Goal: Task Accomplishment & Management: Manage account settings

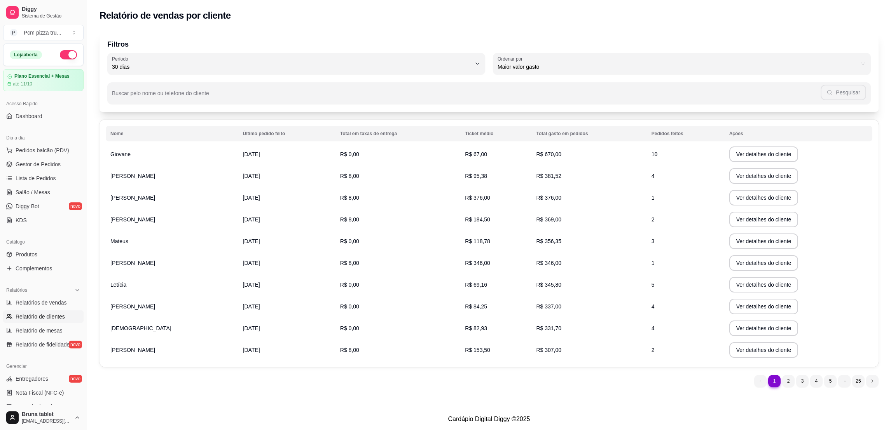
select select "30"
select select "HIGHEST_TOTAL_SPENT_WITH_ORDERS"
click at [52, 179] on span "Lista de Pedidos" at bounding box center [36, 179] width 40 height 8
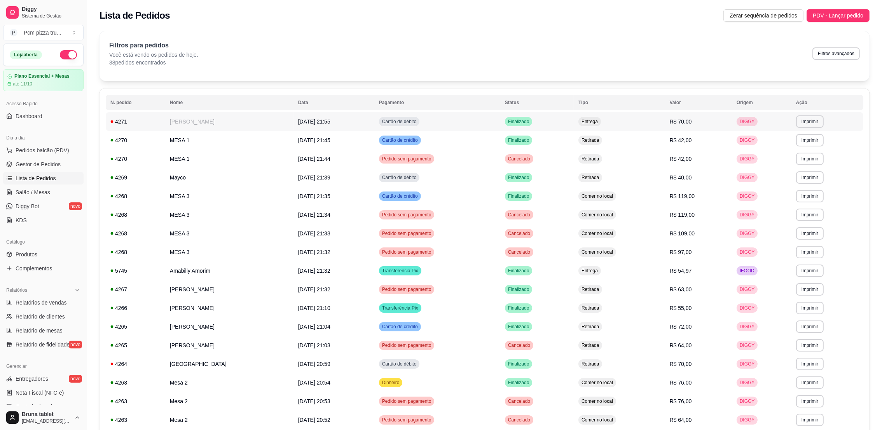
click at [230, 126] on td "[PERSON_NAME]" at bounding box center [229, 121] width 128 height 19
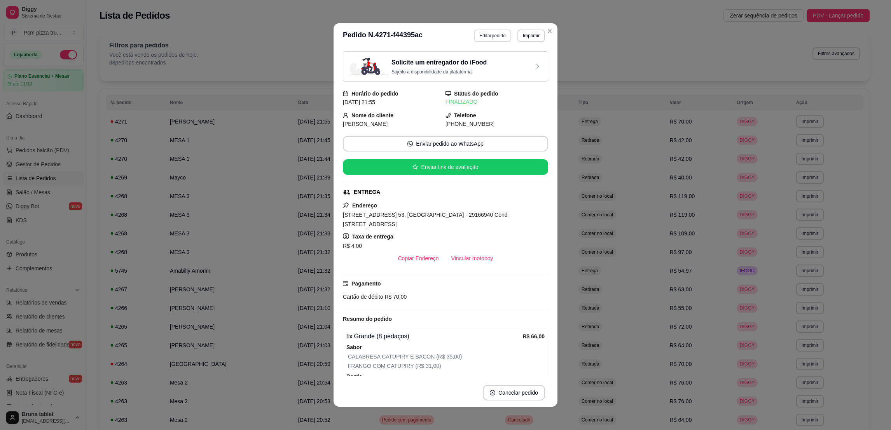
click at [488, 39] on button "Editar pedido" at bounding box center [492, 36] width 37 height 12
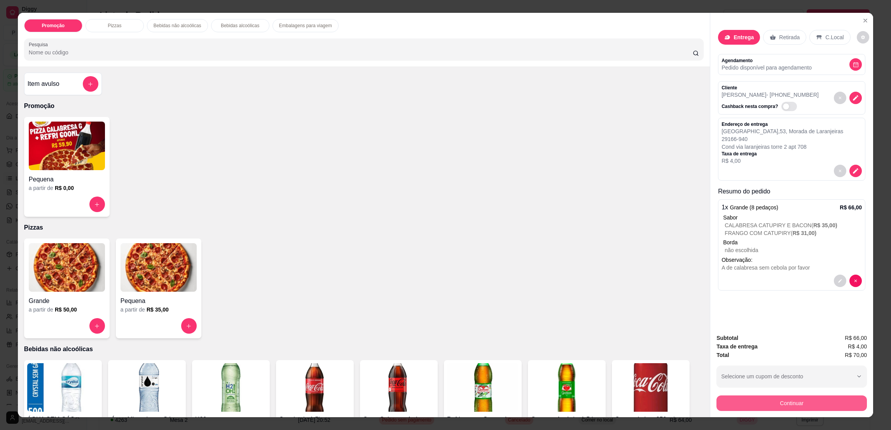
click at [780, 403] on button "Continuar" at bounding box center [792, 404] width 150 height 16
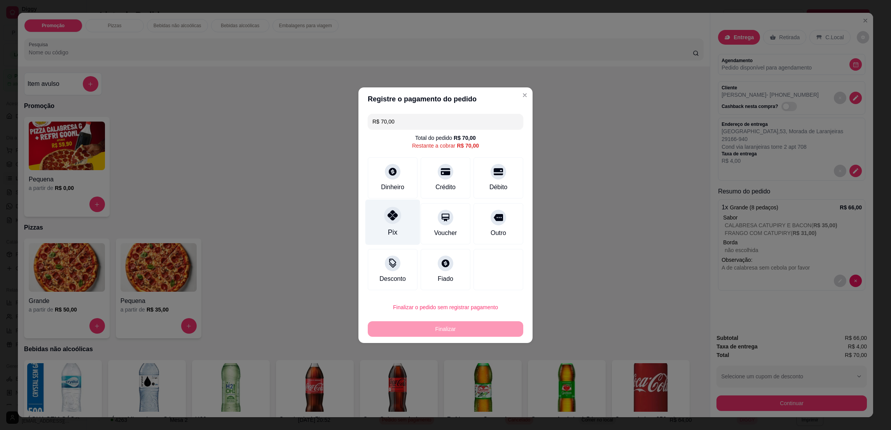
click at [386, 227] on div "Pix" at bounding box center [392, 221] width 55 height 45
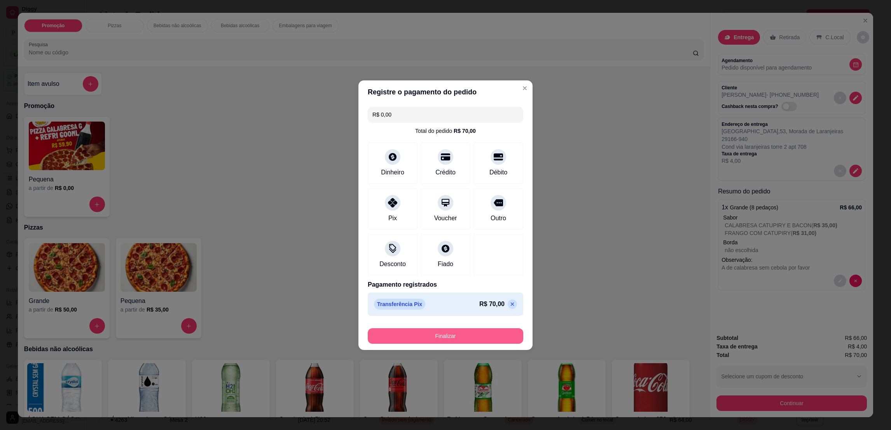
click at [440, 331] on button "Finalizar" at bounding box center [446, 337] width 156 height 16
type input "-R$ 70,00"
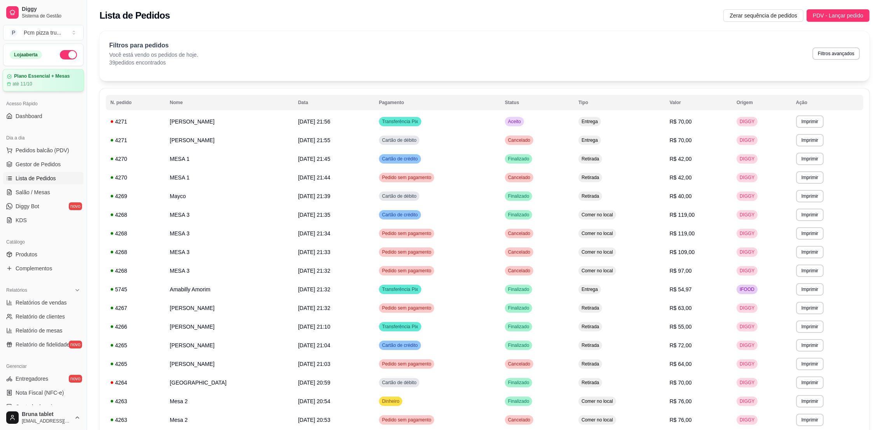
click at [45, 77] on article "Plano Essencial + Mesas" at bounding box center [42, 76] width 56 height 6
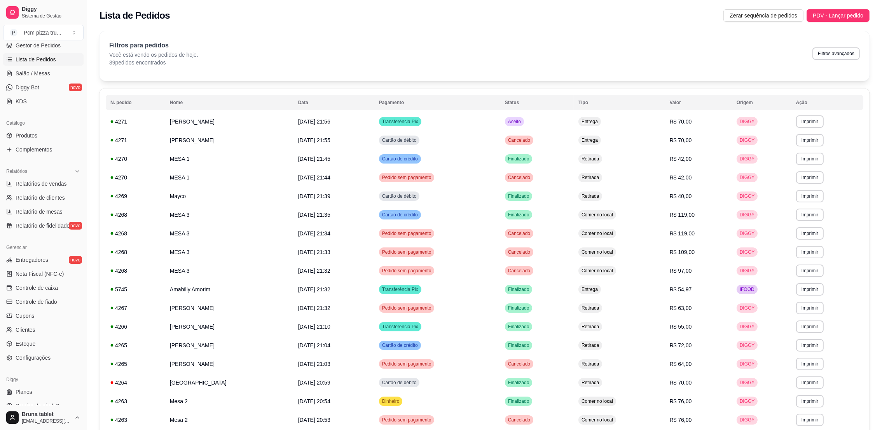
scroll to position [117, 0]
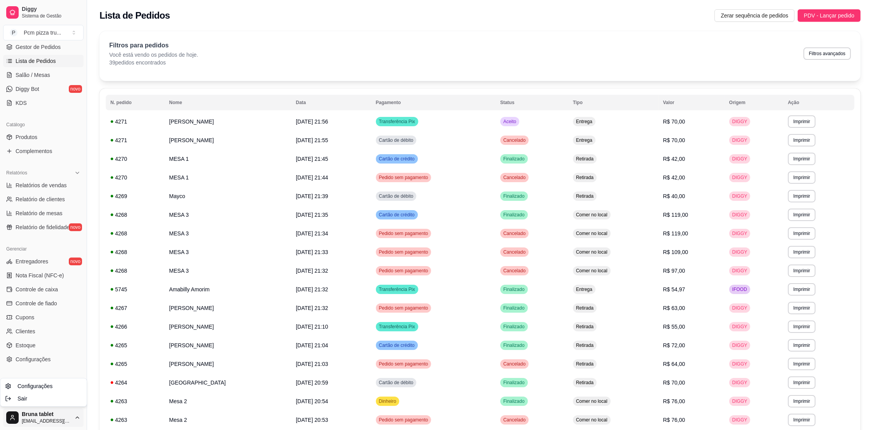
click at [66, 409] on body "Diggy Sistema de Gestão P Pcm pizza tru ... Loja aberta Plano Essencial + Mesas…" at bounding box center [436, 215] width 873 height 430
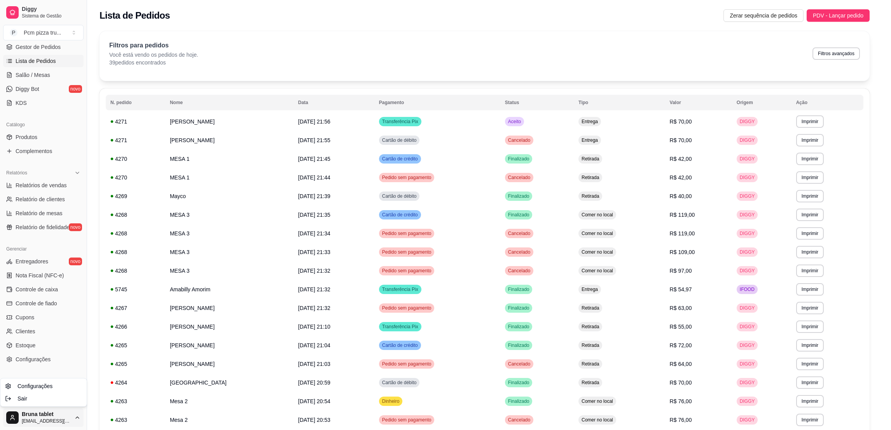
click at [67, 420] on html "Diggy Sistema de Gestão P Pcm pizza tru ... Loja aberta Plano Essencial + Mesas…" at bounding box center [445, 215] width 891 height 430
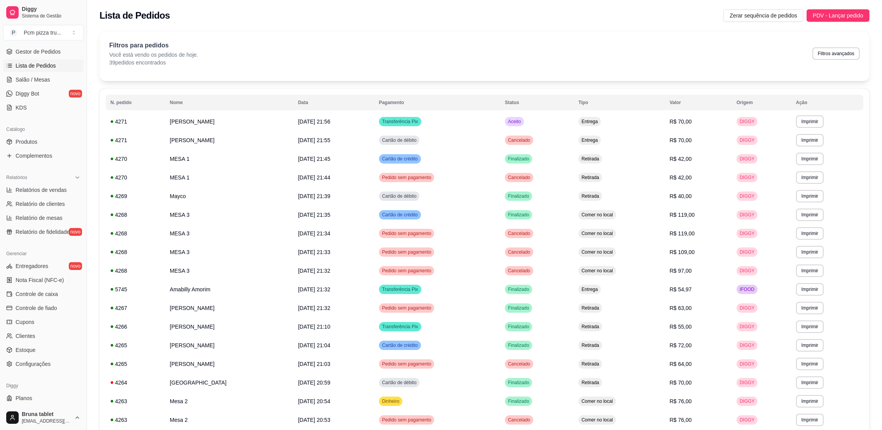
scroll to position [109, 0]
click at [43, 107] on link "KDS" at bounding box center [43, 111] width 80 height 12
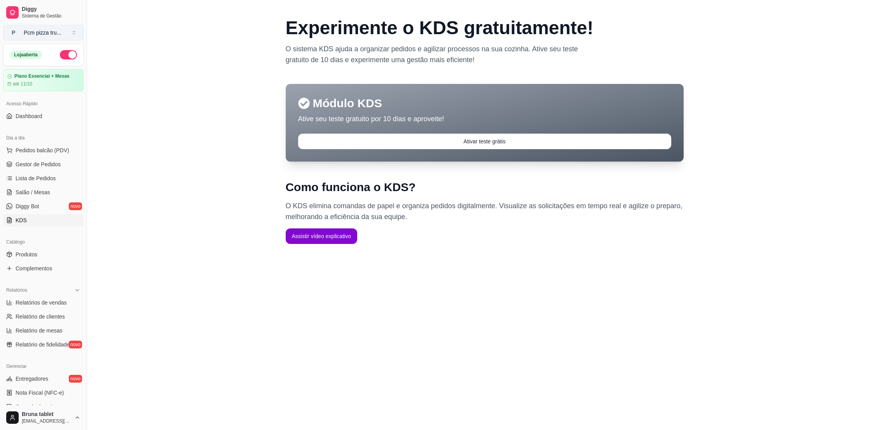
click at [71, 33] on button "P Pcm pizza tru ..." at bounding box center [43, 33] width 80 height 16
click at [45, 65] on div "Pcm pizza truck" at bounding box center [33, 65] width 35 height 16
click at [68, 32] on button "P Pcm pizza tru ..." at bounding box center [43, 33] width 80 height 16
click at [41, 69] on div "Pcm pizza truck" at bounding box center [33, 65] width 35 height 16
click at [60, 298] on link "Relatórios de vendas" at bounding box center [43, 303] width 80 height 12
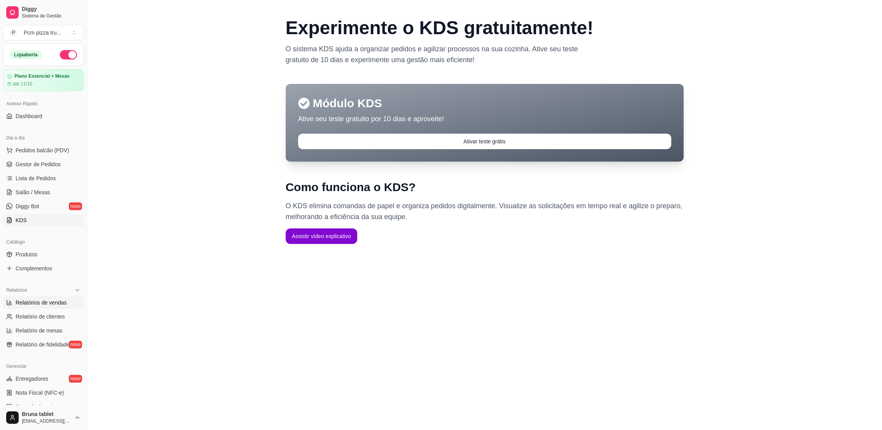
select select "ALL"
select select "0"
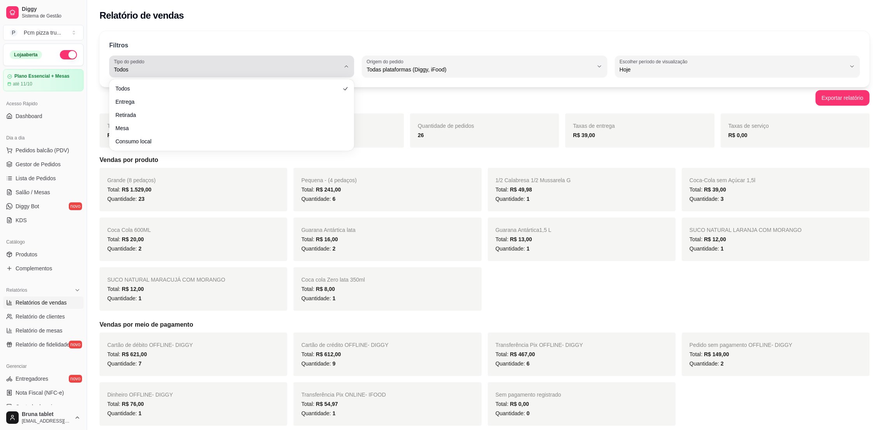
click at [231, 70] on span "Todos" at bounding box center [227, 70] width 226 height 8
click at [276, 70] on span "Todos" at bounding box center [227, 70] width 226 height 8
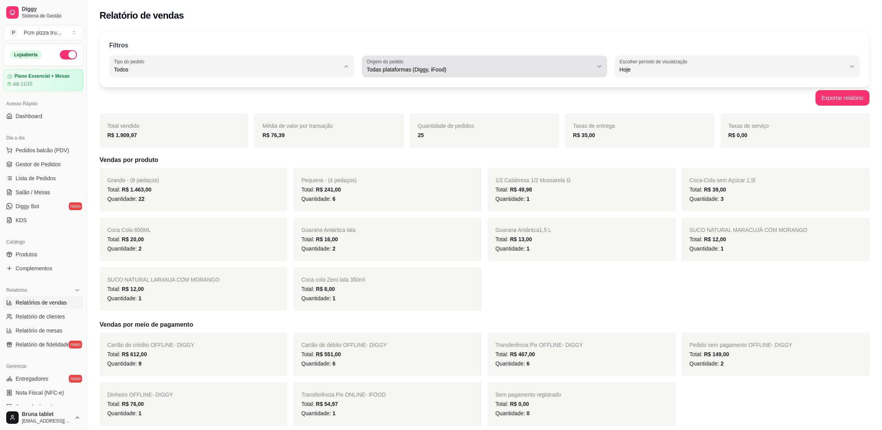
click at [437, 65] on div "Todas plataformas (Diggy, iFood)" at bounding box center [480, 67] width 226 height 16
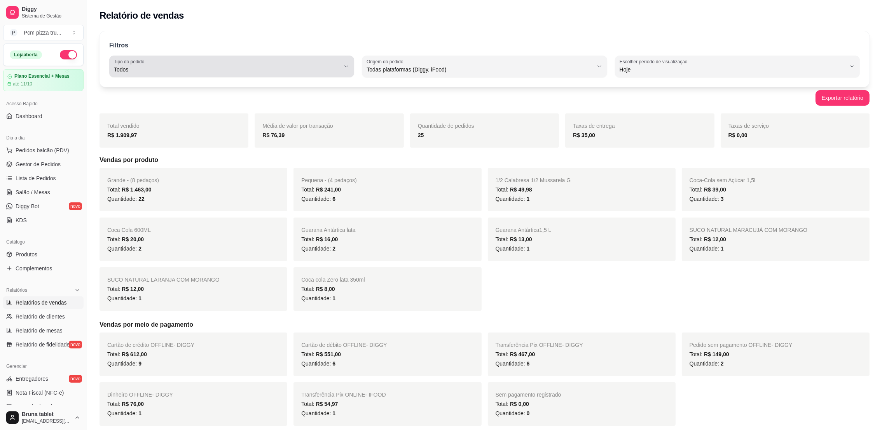
click at [167, 66] on span "Todos" at bounding box center [227, 70] width 226 height 8
click at [501, 18] on div "Relatório de vendas" at bounding box center [485, 15] width 770 height 12
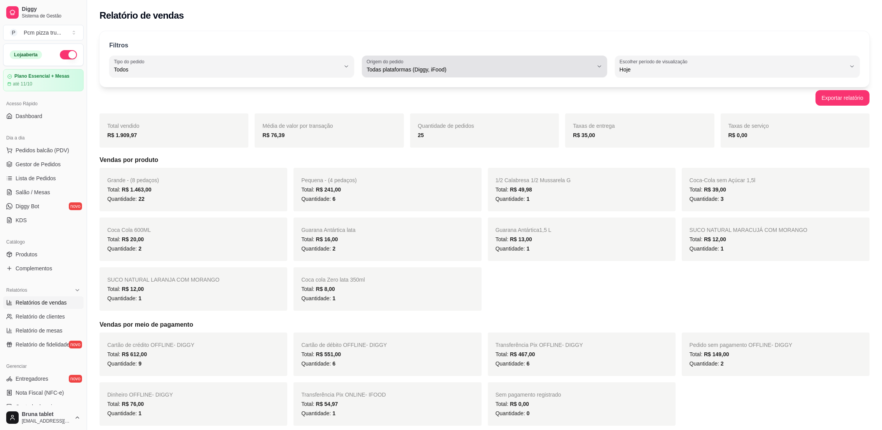
click at [421, 69] on span "Todas plataformas (Diggy, iFood)" at bounding box center [480, 70] width 226 height 8
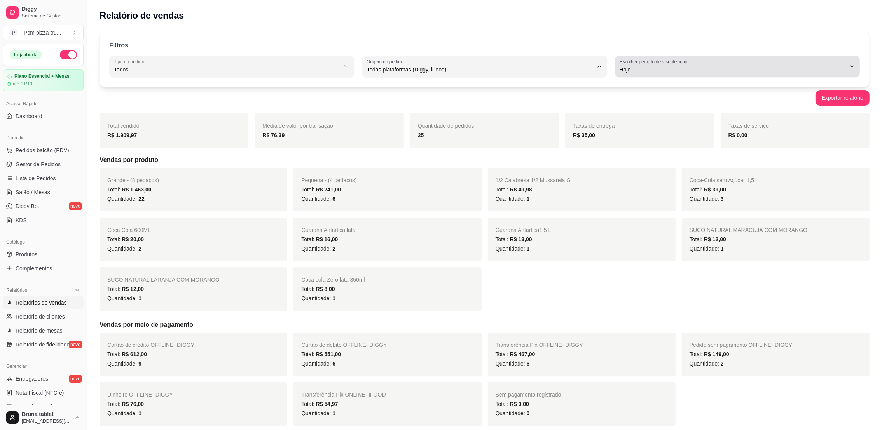
click at [691, 70] on span "Hoje" at bounding box center [733, 70] width 226 height 8
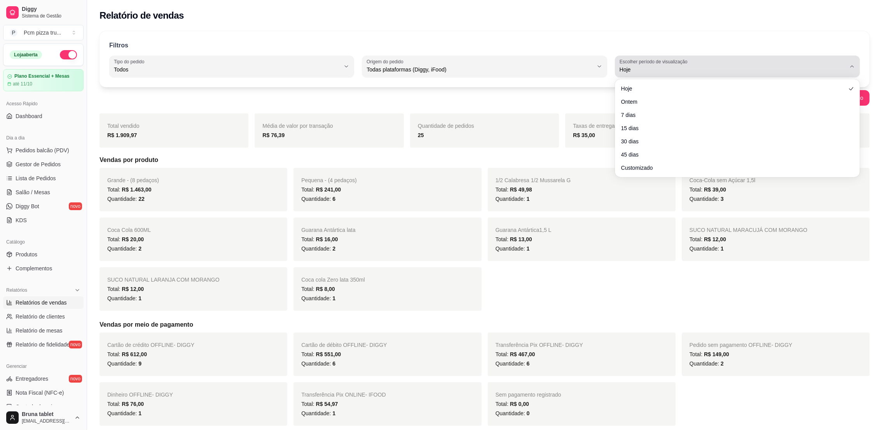
click at [690, 70] on span "Hoje" at bounding box center [733, 70] width 226 height 8
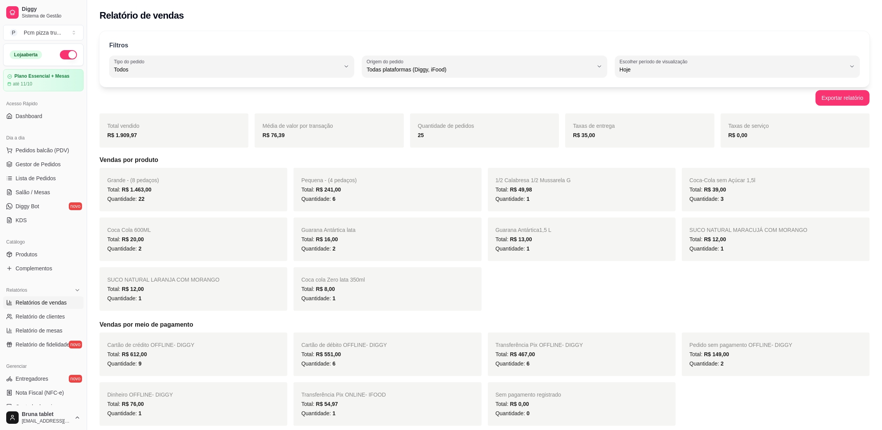
drag, startPoint x: 83, startPoint y: 192, endPoint x: 82, endPoint y: 201, distance: 9.3
click at [82, 201] on div "Diggy Sistema de Gestão P Pcm pizza tru ... Loja aberta Plano Essencial + Mesas…" at bounding box center [43, 215] width 87 height 430
click at [57, 311] on link "Relatório de clientes" at bounding box center [43, 317] width 80 height 12
select select "30"
select select "HIGHEST_TOTAL_SPENT_WITH_ORDERS"
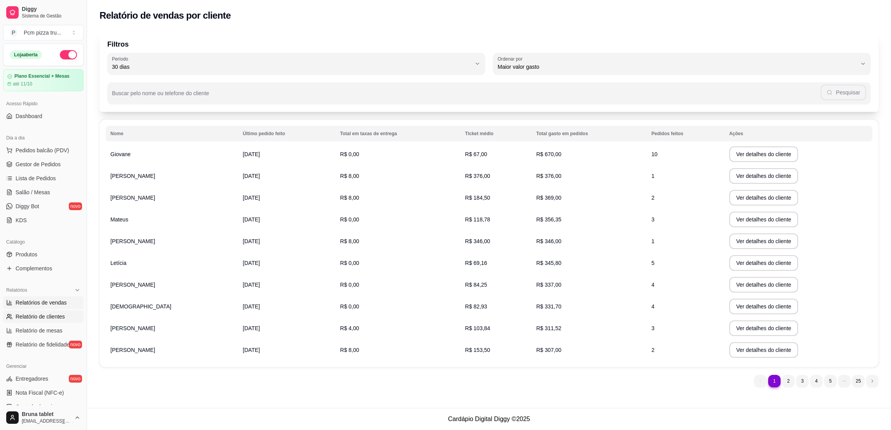
click at [47, 299] on span "Relatórios de vendas" at bounding box center [41, 303] width 51 height 8
select select "ALL"
select select "0"
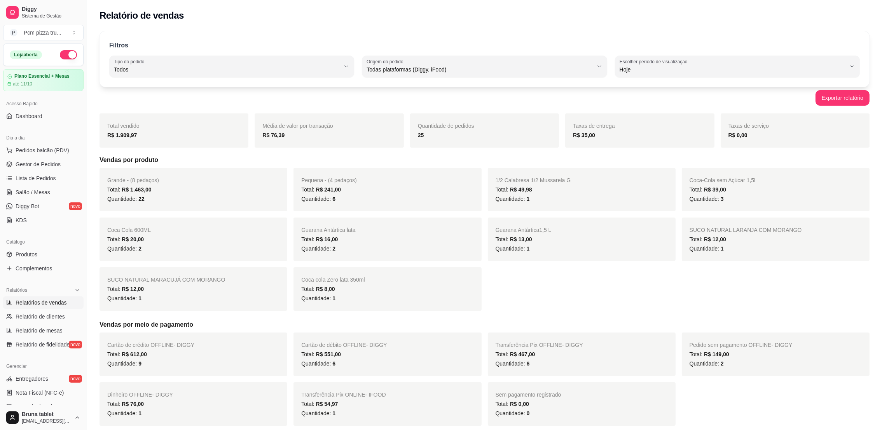
click at [145, 137] on div "R$ 1.909,97" at bounding box center [173, 135] width 133 height 9
click at [25, 7] on span "Diggy" at bounding box center [51, 9] width 59 height 7
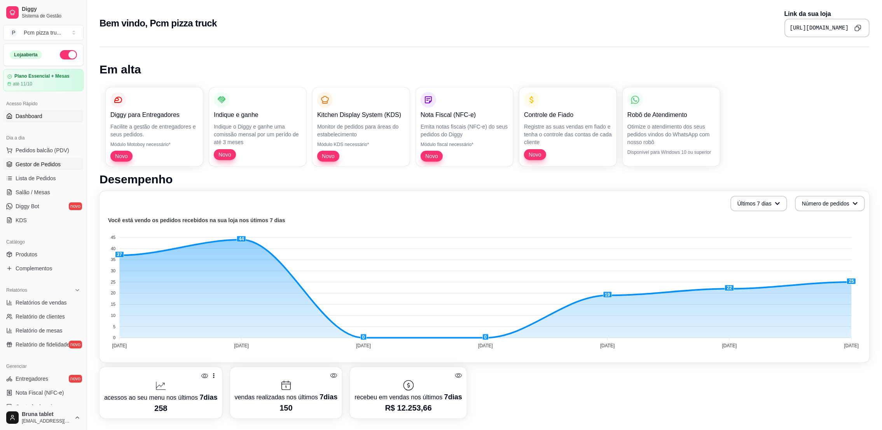
click at [29, 170] on link "Gestor de Pedidos" at bounding box center [43, 164] width 80 height 12
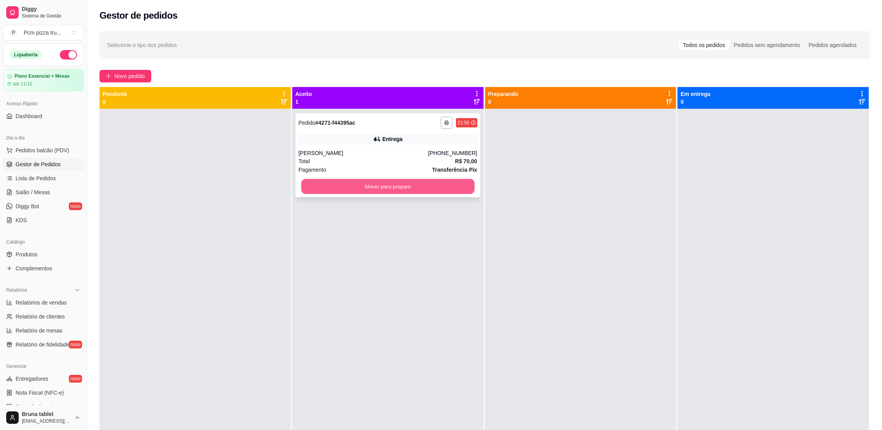
click at [414, 192] on button "Mover para preparo" at bounding box center [387, 186] width 173 height 15
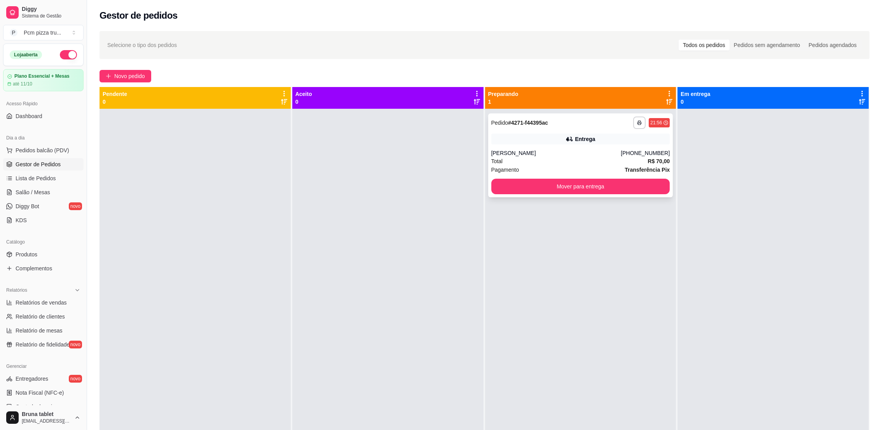
click at [599, 194] on div "**********" at bounding box center [580, 156] width 185 height 84
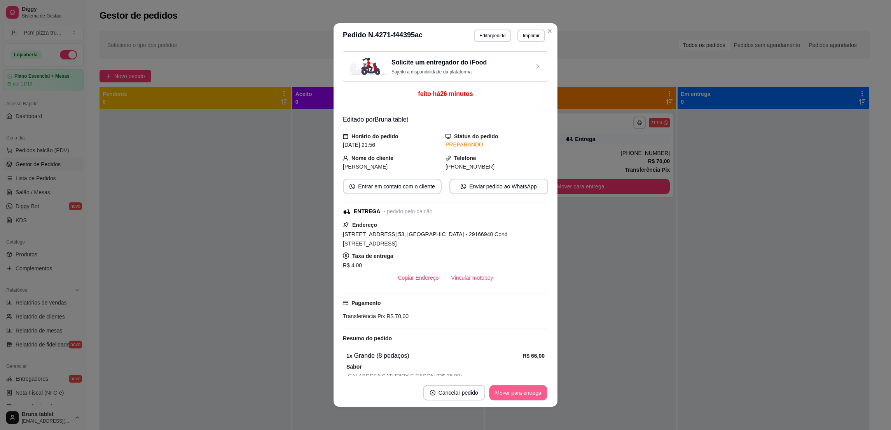
click at [517, 388] on button "Mover para entrega" at bounding box center [518, 393] width 58 height 15
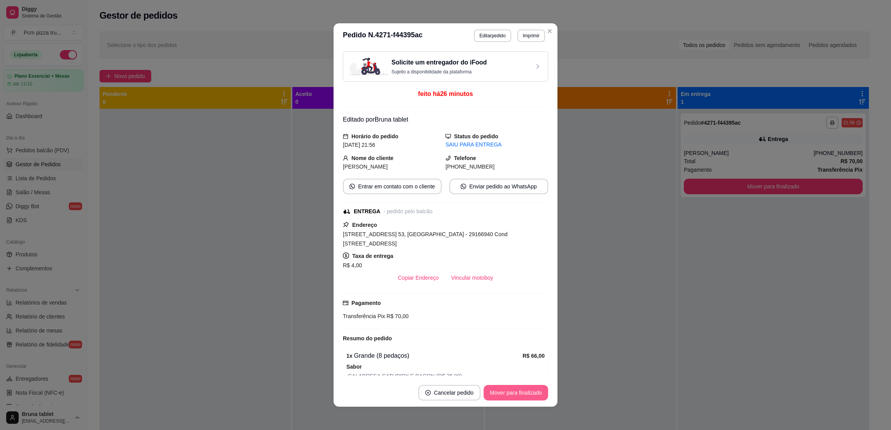
click at [526, 387] on button "Mover para finalizado" at bounding box center [516, 393] width 65 height 16
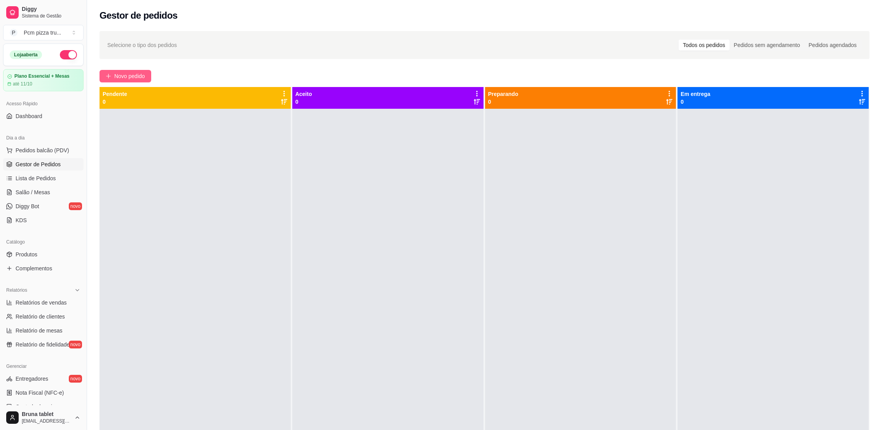
click at [151, 77] on button "Novo pedido" at bounding box center [126, 76] width 52 height 12
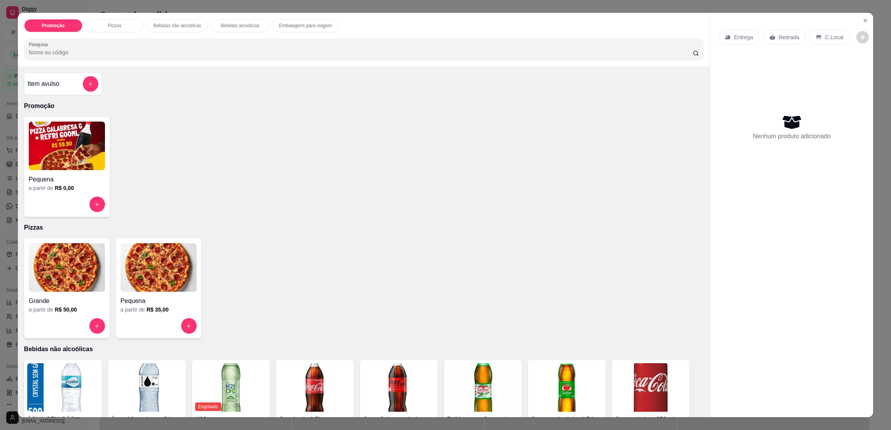
click at [59, 250] on img at bounding box center [67, 267] width 76 height 49
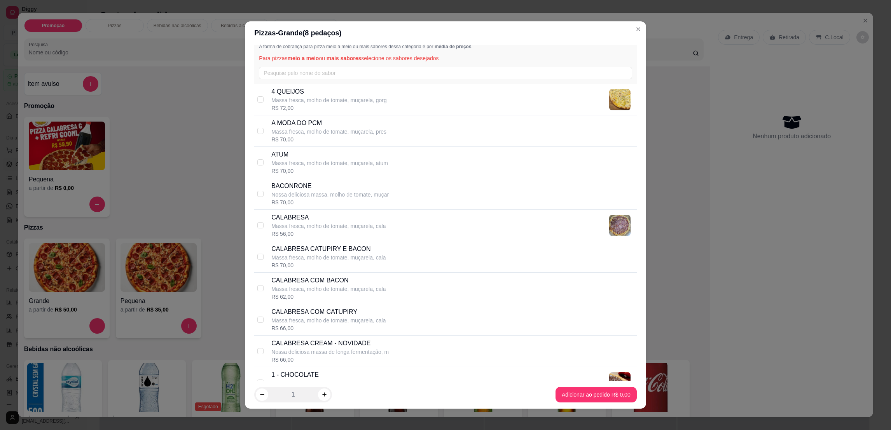
scroll to position [21, 0]
click at [291, 72] on input "text" at bounding box center [445, 71] width 373 height 12
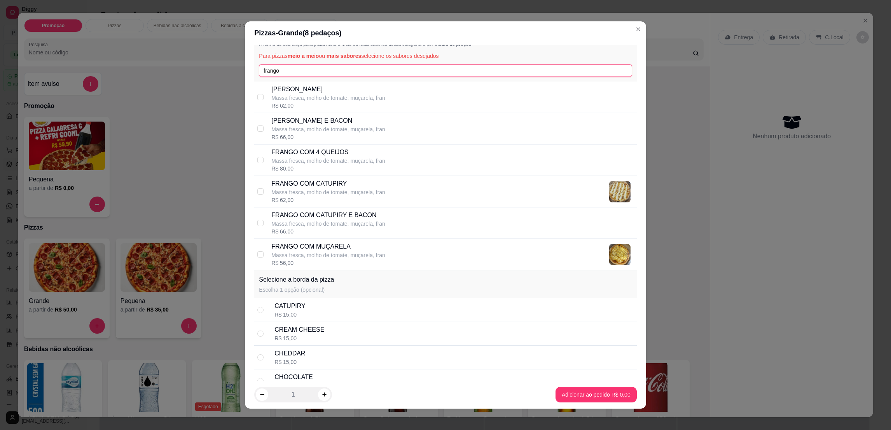
type input "frango"
click at [323, 249] on p "FRANGO COM MUÇARELA" at bounding box center [328, 246] width 114 height 9
checkbox input "true"
click at [284, 337] on div "R$ 15,00" at bounding box center [299, 339] width 50 height 8
radio input "true"
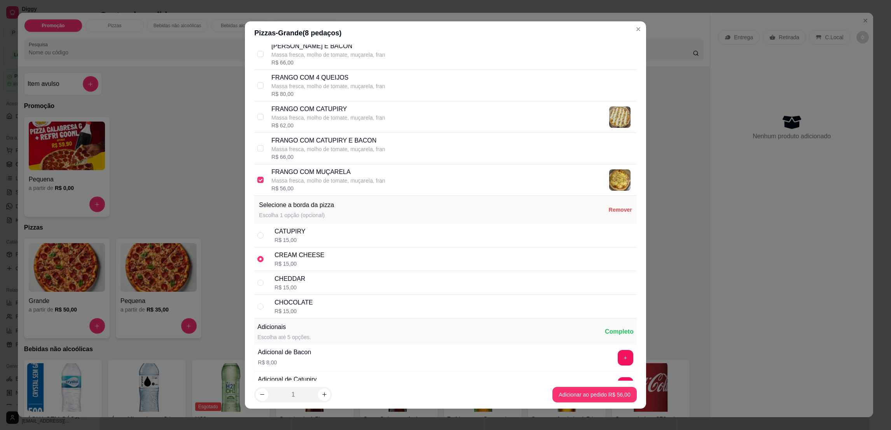
scroll to position [98, 0]
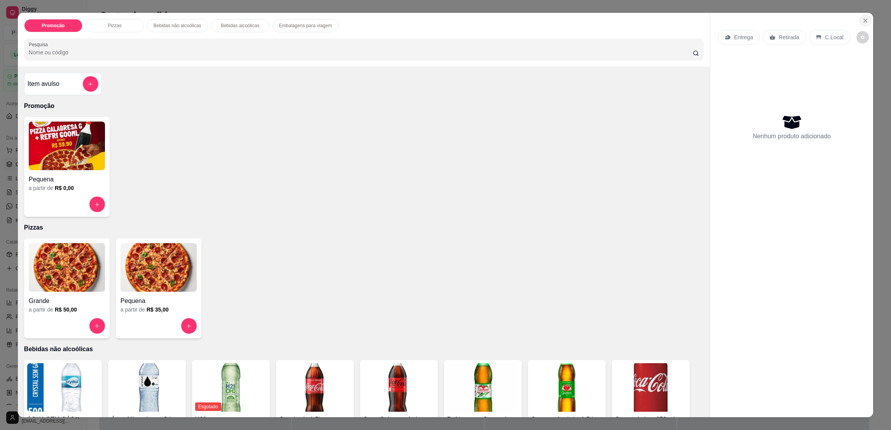
click at [862, 15] on button "Close" at bounding box center [865, 20] width 12 height 12
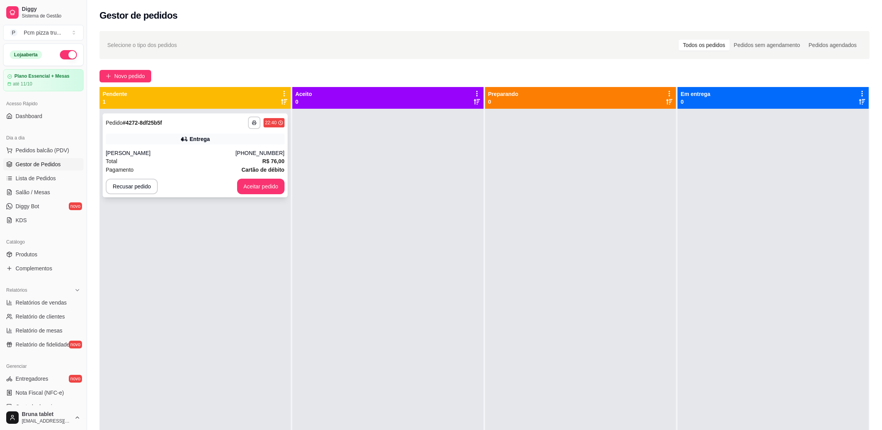
click at [269, 196] on div "**********" at bounding box center [195, 156] width 185 height 84
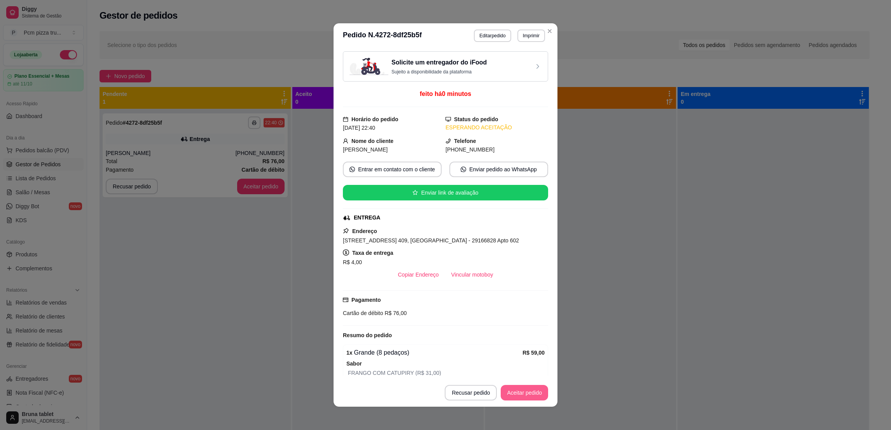
click at [512, 395] on button "Aceitar pedido" at bounding box center [524, 393] width 47 height 16
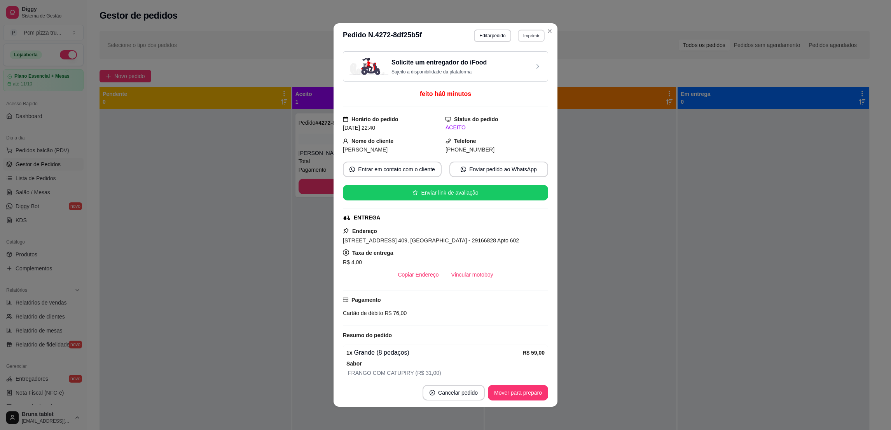
click at [530, 37] on button "Imprimir" at bounding box center [531, 36] width 27 height 12
click at [506, 74] on button "IMPRESSORA" at bounding box center [513, 78] width 54 height 12
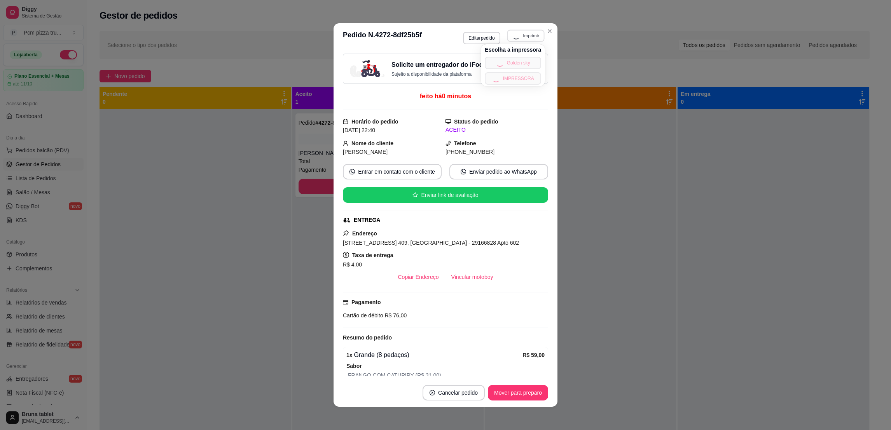
click at [506, 74] on div "Escolha a impressora Golden sky IMPRESSORA" at bounding box center [513, 65] width 64 height 42
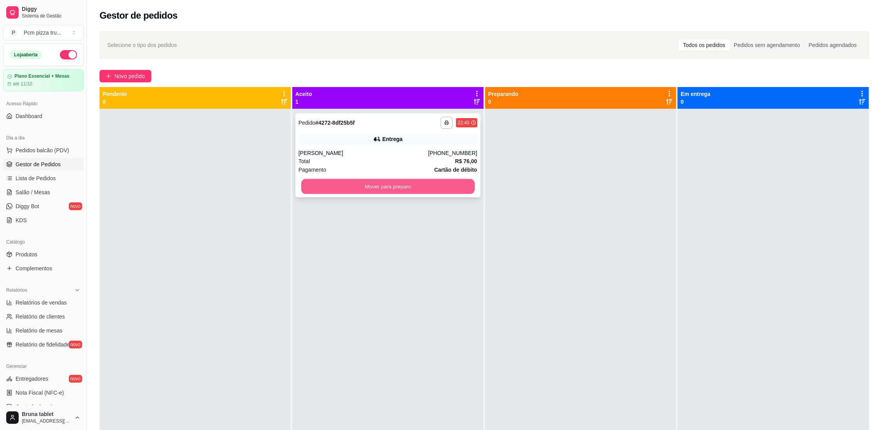
click at [451, 184] on button "Mover para preparo" at bounding box center [387, 186] width 173 height 15
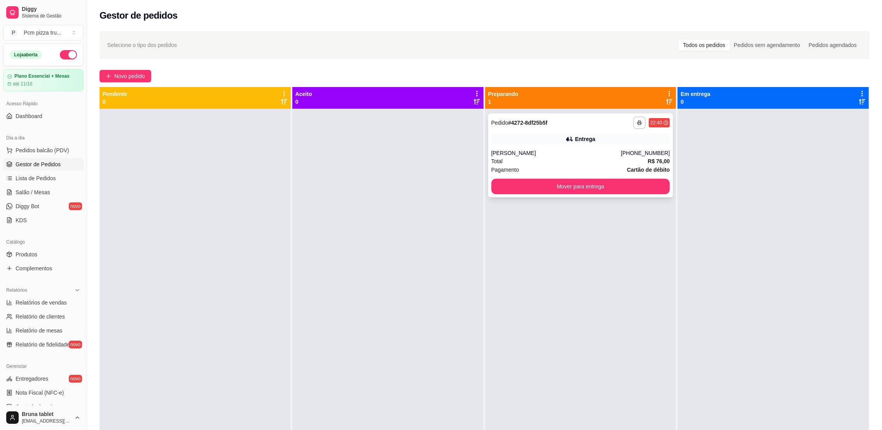
click at [615, 160] on div "Total R$ 76,00" at bounding box center [580, 161] width 179 height 9
click at [519, 145] on div "**********" at bounding box center [580, 156] width 185 height 84
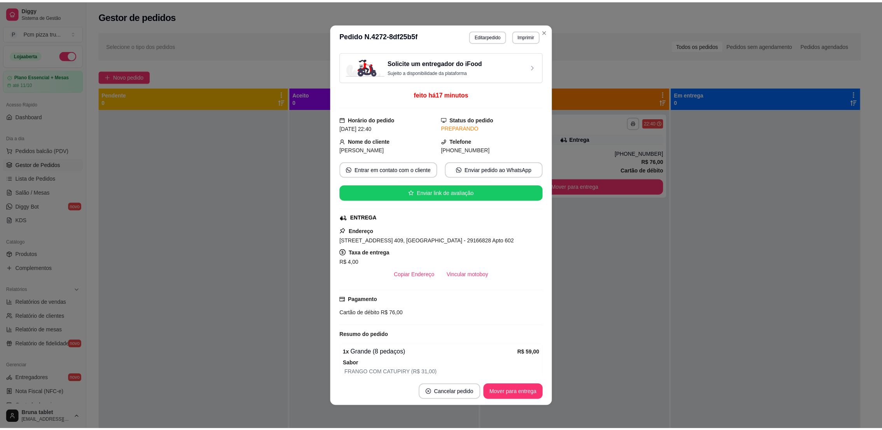
scroll to position [110, 0]
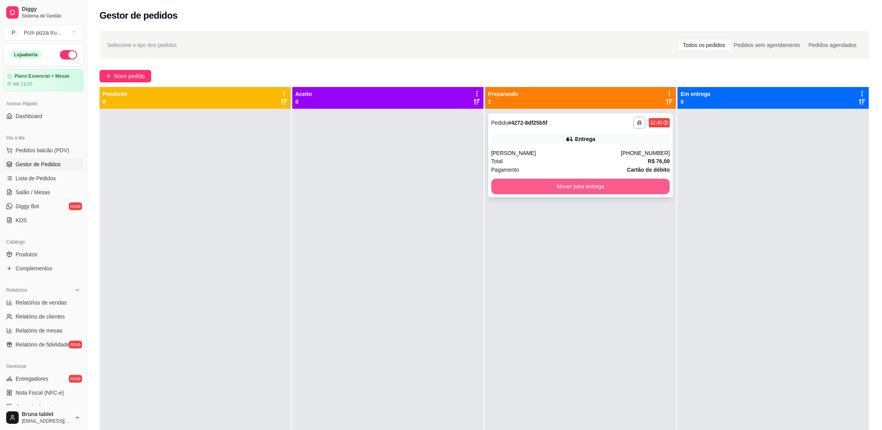
click at [617, 184] on button "Mover para entrega" at bounding box center [580, 187] width 179 height 16
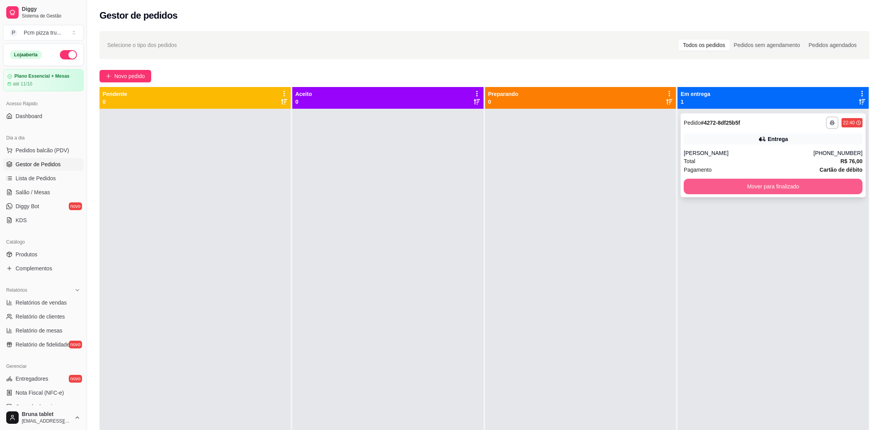
click at [769, 191] on button "Mover para finalizado" at bounding box center [773, 187] width 179 height 16
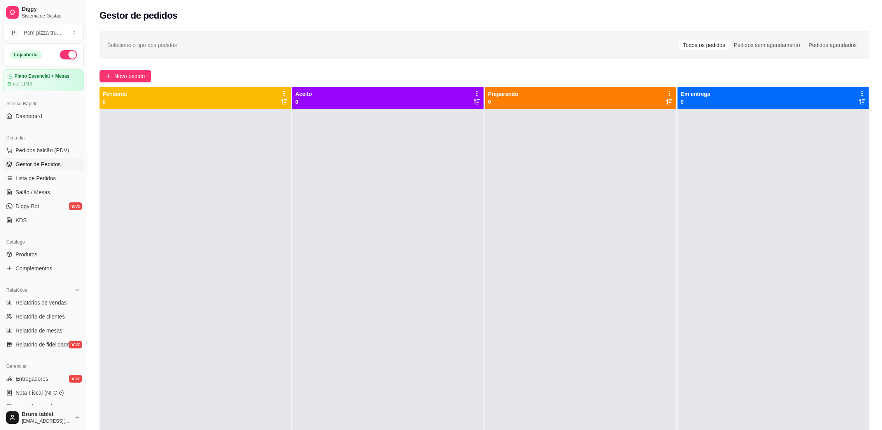
click at [60, 54] on button "button" at bounding box center [68, 54] width 17 height 9
